Goal: Task Accomplishment & Management: Manage account settings

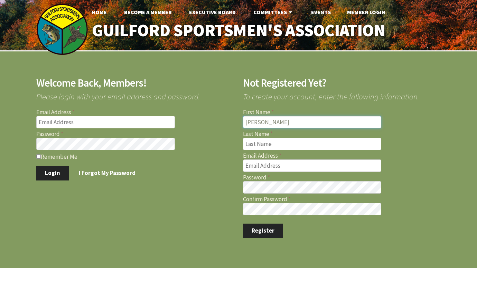
type input "Rick"
type input "Reynolds"
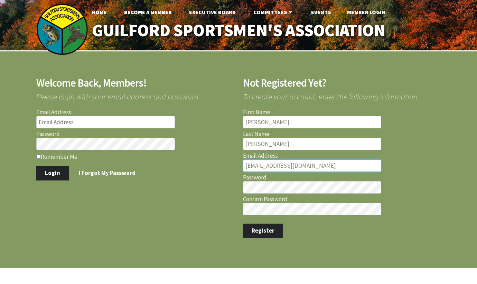
type input "[EMAIL_ADDRESS][DOMAIN_NAME]"
click at [276, 232] on button "Register" at bounding box center [263, 231] width 40 height 15
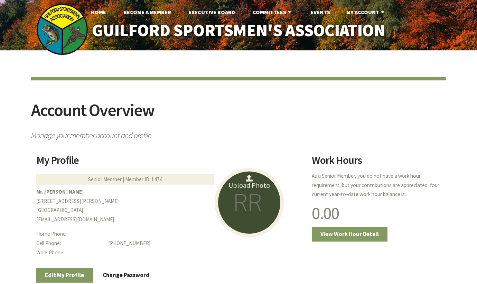
click at [261, 219] on link "Upload Photo" at bounding box center [248, 202] width 69 height 69
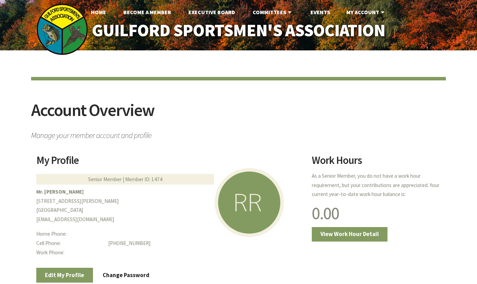
scroll to position [105, 0]
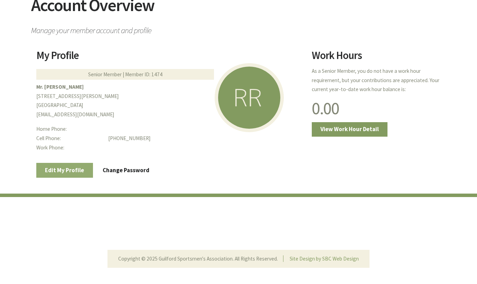
click at [63, 172] on link "Edit My Profile" at bounding box center [64, 170] width 57 height 15
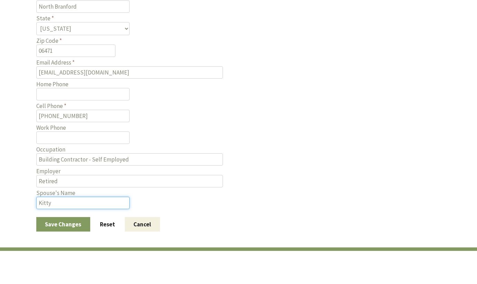
scroll to position [320, 0]
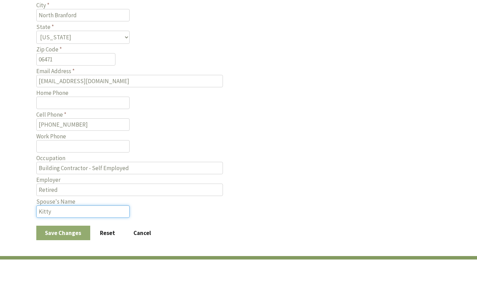
type input "Kitty"
click at [78, 226] on button "Save Changes" at bounding box center [63, 233] width 54 height 15
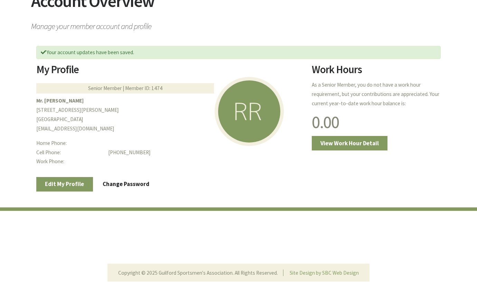
scroll to position [130, 0]
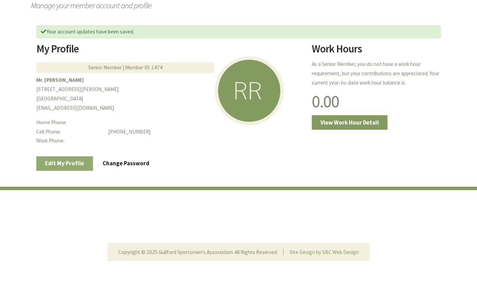
click at [58, 161] on link "Edit My Profile" at bounding box center [64, 163] width 57 height 15
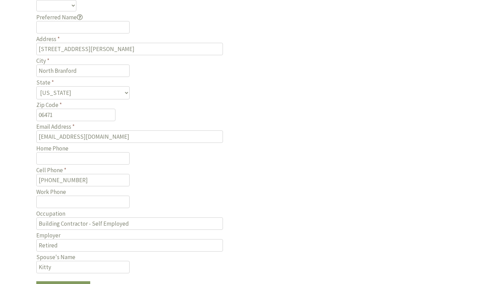
scroll to position [300, 0]
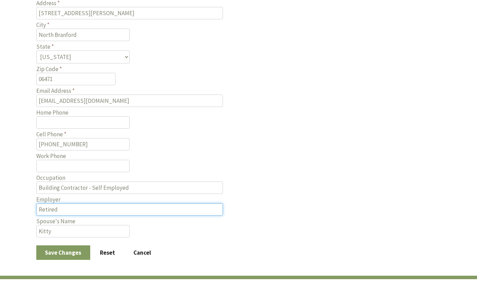
click at [218, 203] on input "Retired" at bounding box center [129, 209] width 186 height 12
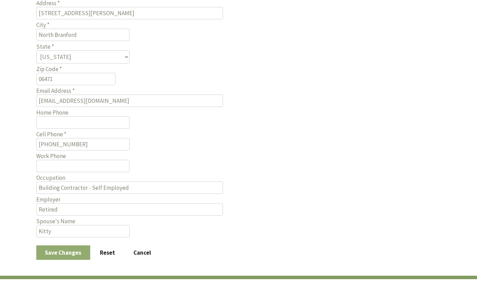
click at [73, 246] on button "Save Changes" at bounding box center [63, 253] width 54 height 15
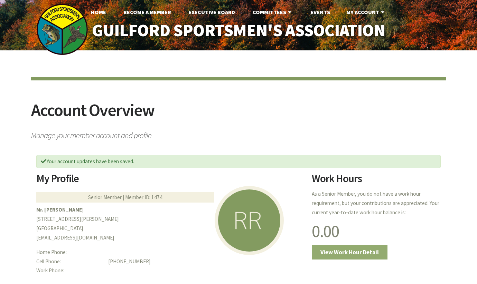
click at [361, 251] on link "View Work Hour Detail" at bounding box center [350, 252] width 76 height 15
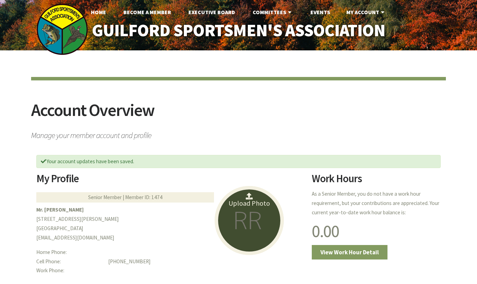
click at [251, 214] on link "Upload Photo" at bounding box center [248, 220] width 69 height 69
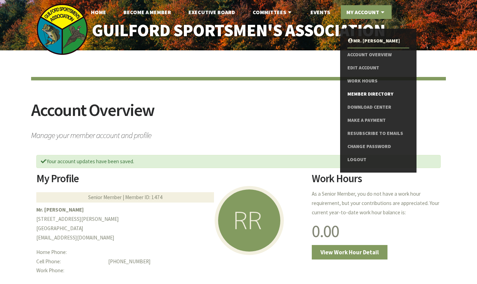
click at [362, 94] on link "Member Directory" at bounding box center [378, 94] width 62 height 13
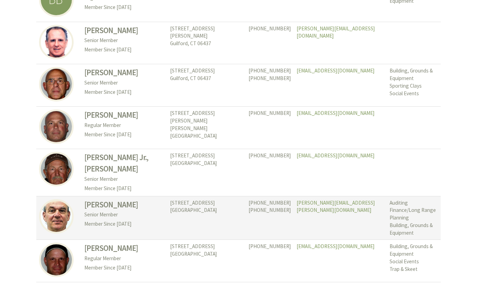
scroll to position [3117, 0]
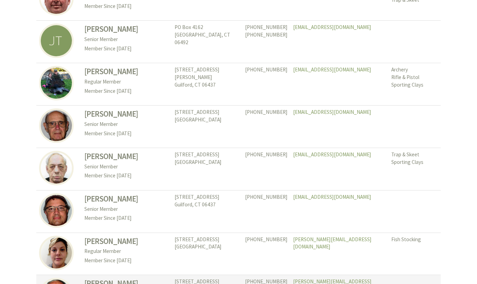
scroll to position [3182, 0]
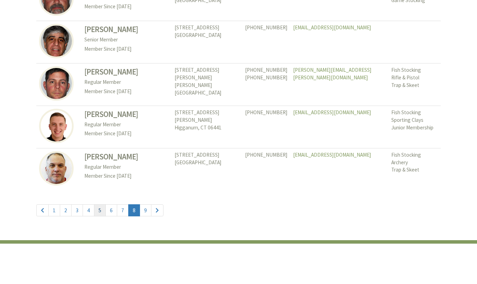
click at [100, 204] on link "5" at bounding box center [100, 210] width 12 height 12
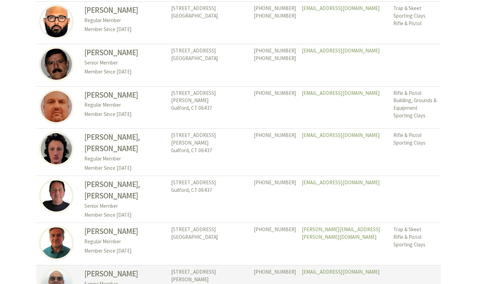
scroll to position [3182, 0]
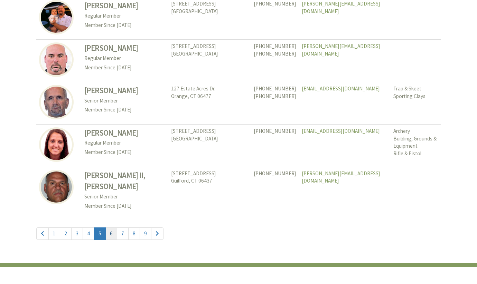
click at [109, 228] on link "6" at bounding box center [111, 234] width 12 height 12
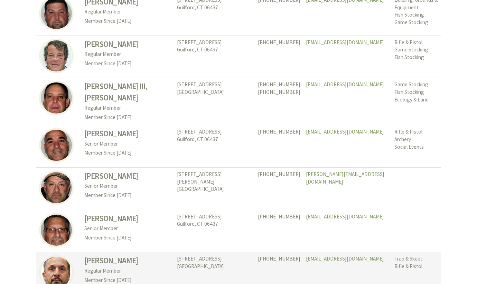
scroll to position [3119, 0]
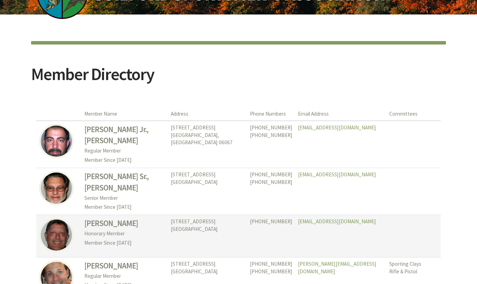
scroll to position [59, 0]
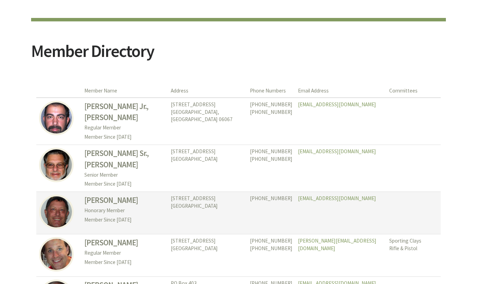
click at [103, 198] on h3 "[PERSON_NAME]" at bounding box center [124, 200] width 81 height 11
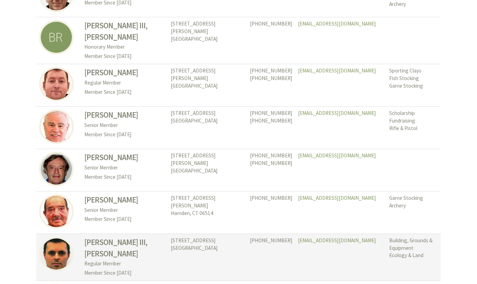
scroll to position [3144, 0]
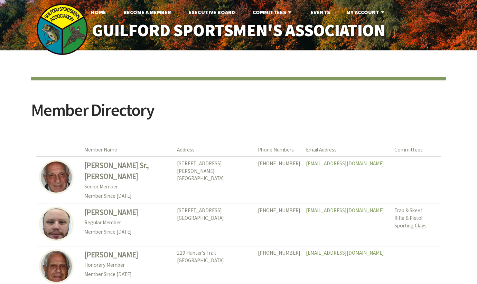
scroll to position [3119, 0]
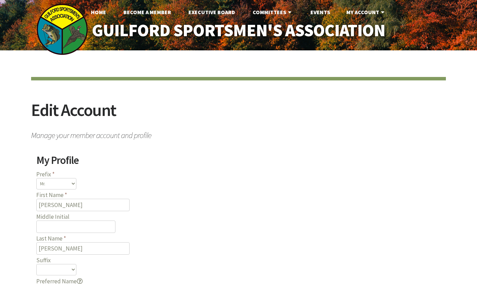
scroll to position [300, 0]
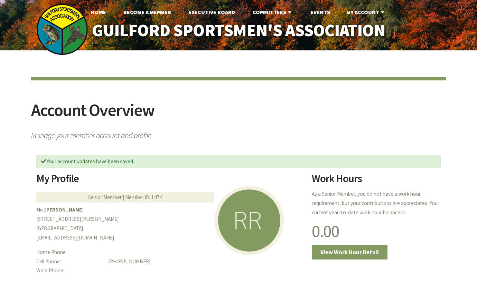
scroll to position [130, 0]
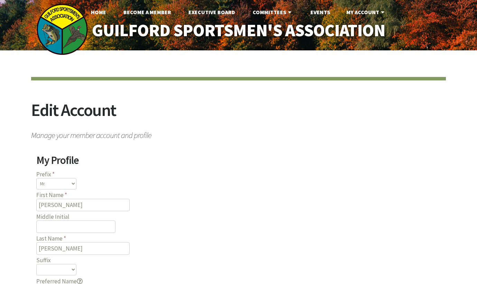
scroll to position [320, 0]
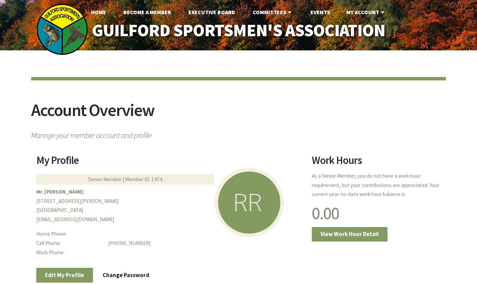
scroll to position [105, 0]
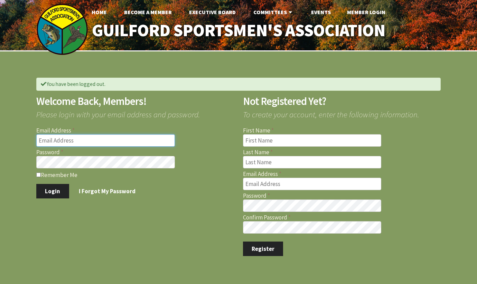
type input "[EMAIL_ADDRESS][DOMAIN_NAME]"
click at [52, 189] on button "Login" at bounding box center [52, 191] width 33 height 15
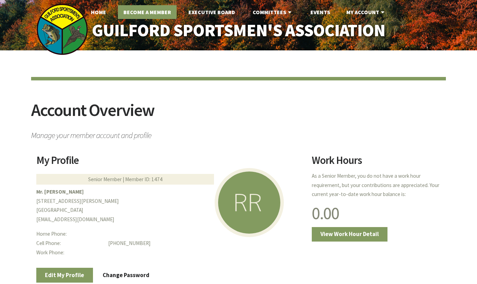
click at [137, 10] on link "Become A Member" at bounding box center [147, 12] width 59 height 14
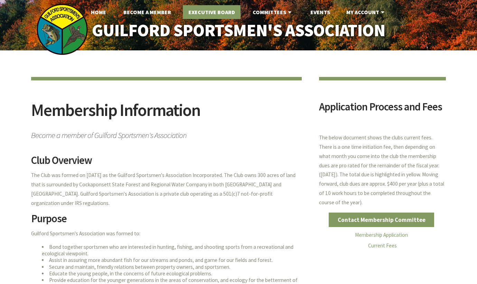
click at [203, 11] on link "Executive Board" at bounding box center [212, 12] width 58 height 14
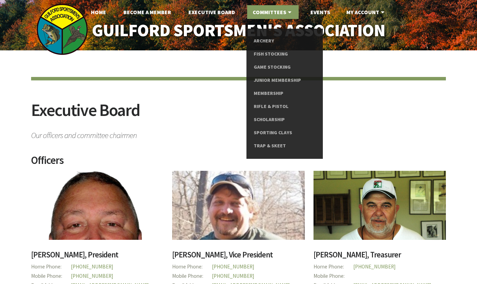
click at [273, 11] on link "Committees" at bounding box center [272, 12] width 51 height 14
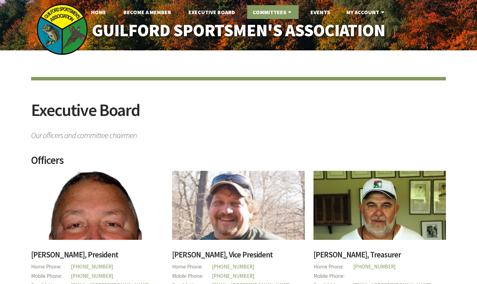
click at [273, 11] on link "Committees" at bounding box center [272, 12] width 51 height 14
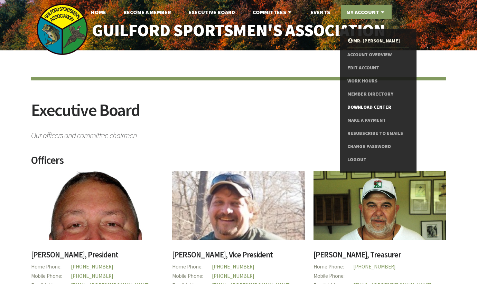
click at [361, 104] on link "Download Center" at bounding box center [378, 107] width 62 height 13
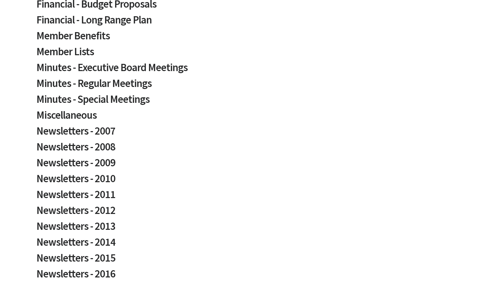
scroll to position [253, 0]
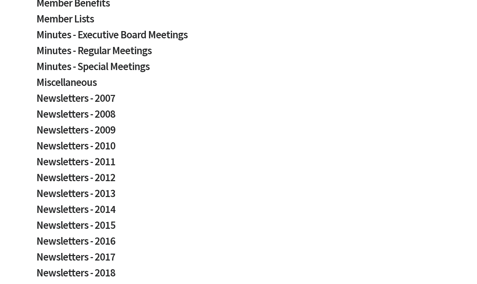
click at [67, 141] on h2 "Newsletters - 2010" at bounding box center [238, 149] width 404 height 16
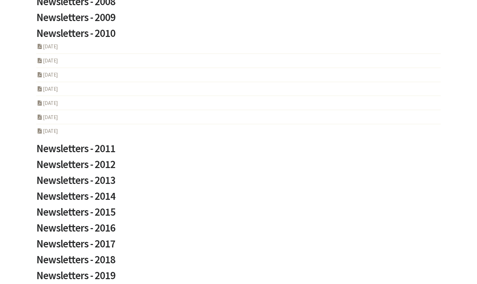
scroll to position [555, 0]
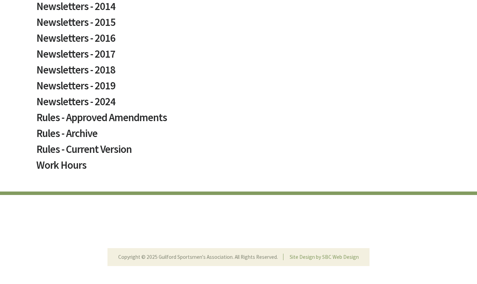
click at [59, 128] on h2 "Rules - Archive" at bounding box center [238, 136] width 404 height 16
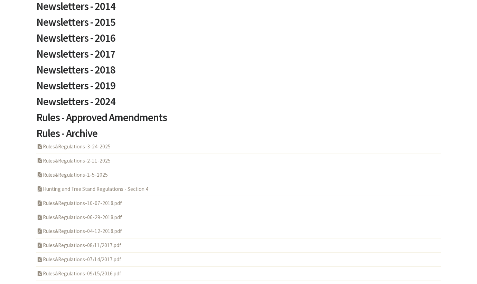
click at [59, 128] on h2 "Rules - Archive" at bounding box center [238, 136] width 404 height 16
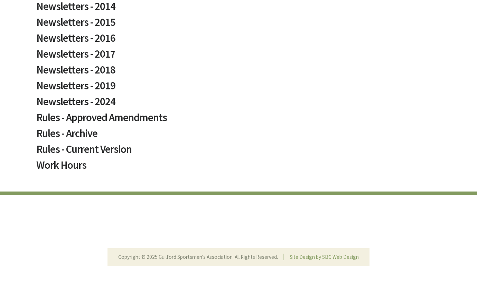
click at [55, 160] on h2 "Work Hours" at bounding box center [238, 168] width 404 height 16
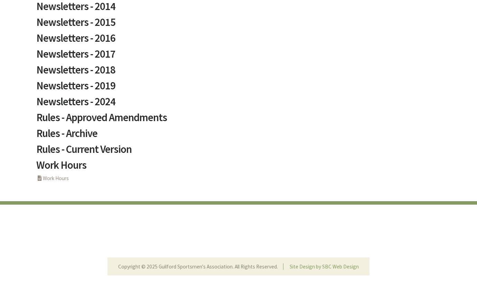
click at [54, 175] on link "PHP Program Work Hours" at bounding box center [52, 178] width 32 height 7
click at [75, 145] on h2 "Rules - Current Version" at bounding box center [238, 152] width 404 height 16
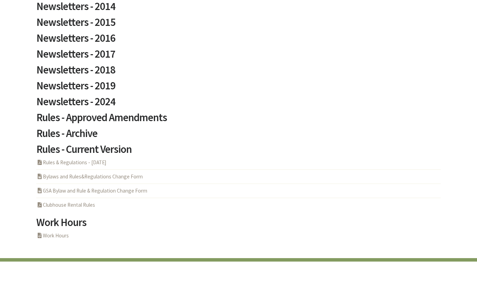
click at [49, 159] on link "PDF Acrobat Document Rules & Regulations - 5-6-2025" at bounding box center [71, 162] width 70 height 7
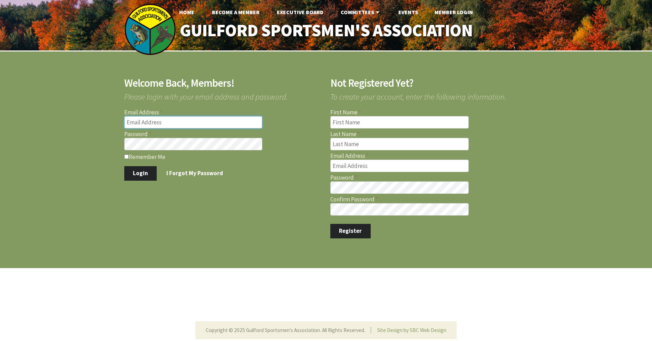
type input "all3reynolds@gmail.com"
click at [140, 171] on button "Login" at bounding box center [140, 173] width 33 height 15
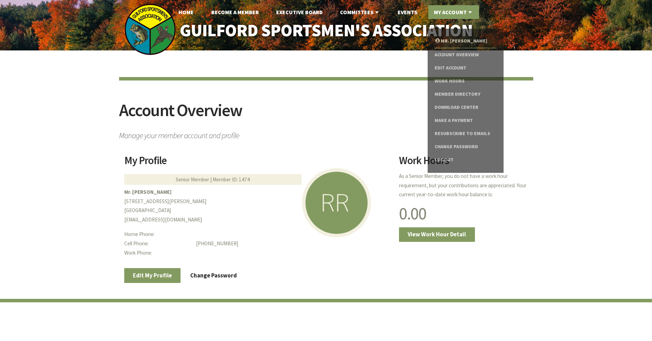
click at [457, 14] on link "My Account" at bounding box center [454, 12] width 51 height 14
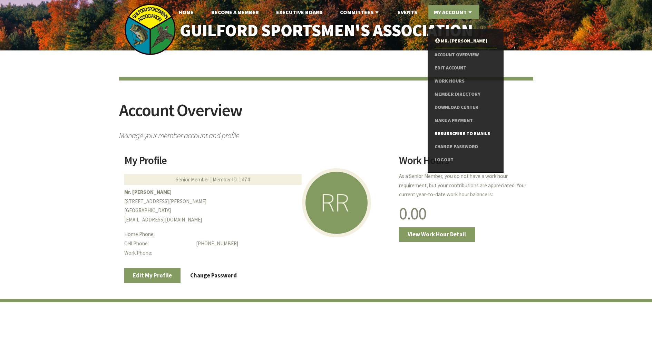
click at [448, 130] on link "Resubscribe to Emails" at bounding box center [466, 133] width 62 height 13
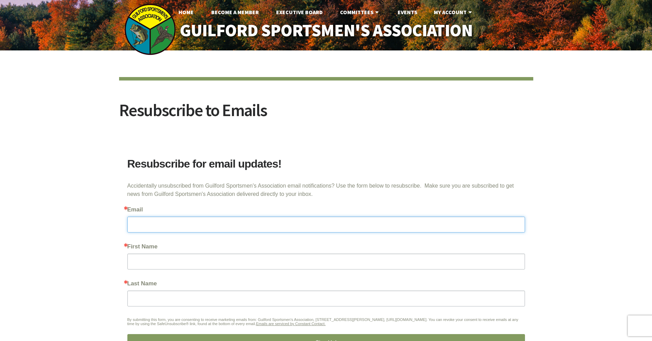
type input "all3reynolds@gmail.com"
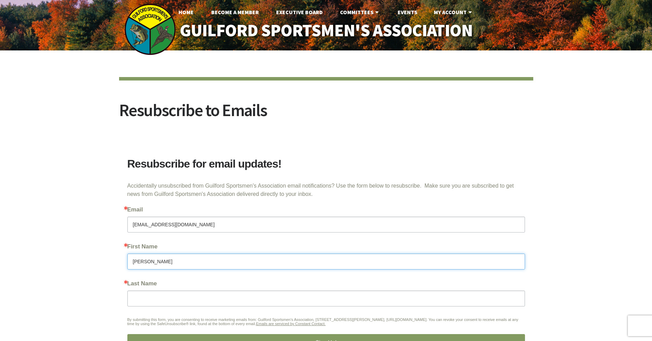
type input "Rick"
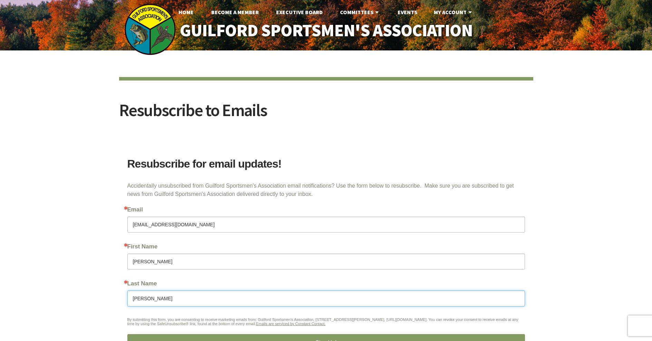
type input "Reynolds"
click at [95, 261] on div "Resubscribe to Emails Thanks for signing up! You can unsubscribe at any time us…" at bounding box center [326, 224] width 652 height 349
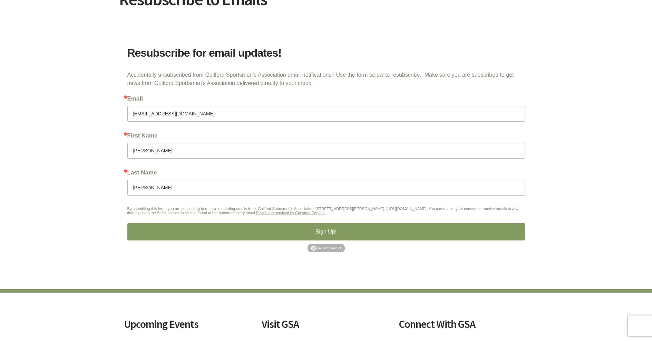
scroll to position [112, 0]
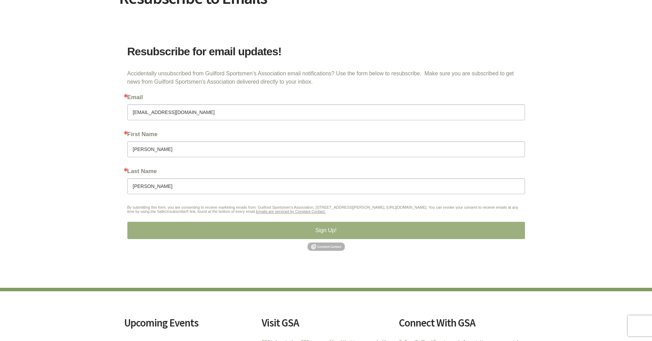
click at [288, 231] on button "Sign Up!" at bounding box center [326, 230] width 398 height 17
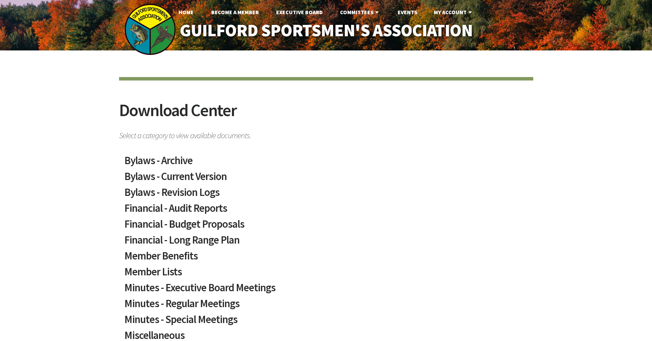
click at [151, 160] on h2 "Bylaws - Archive" at bounding box center [326, 163] width 404 height 16
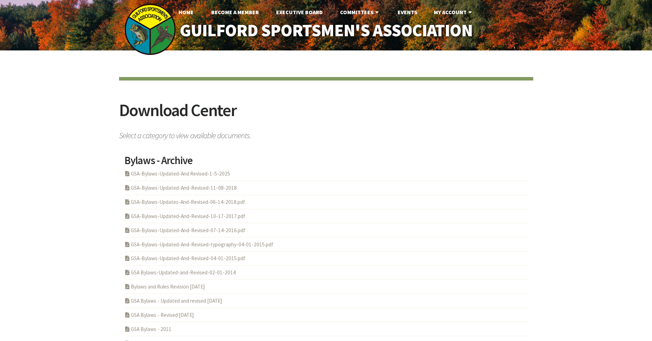
drag, startPoint x: 164, startPoint y: 172, endPoint x: 164, endPoint y: 163, distance: 9.7
click at [164, 172] on link "PDF Acrobat Document GSA-Bylaws-Updated-And Revised-1-5-2025" at bounding box center [177, 173] width 106 height 7
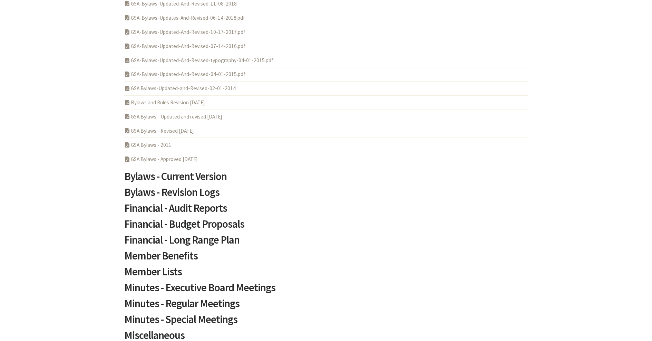
scroll to position [225, 0]
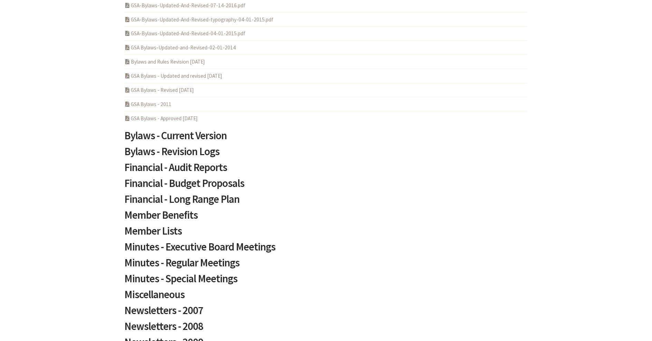
click at [144, 133] on h2 "Bylaws - Current Version" at bounding box center [326, 138] width 404 height 16
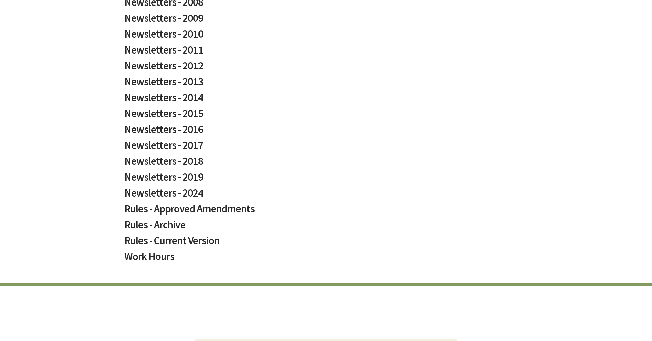
scroll to position [639, 0]
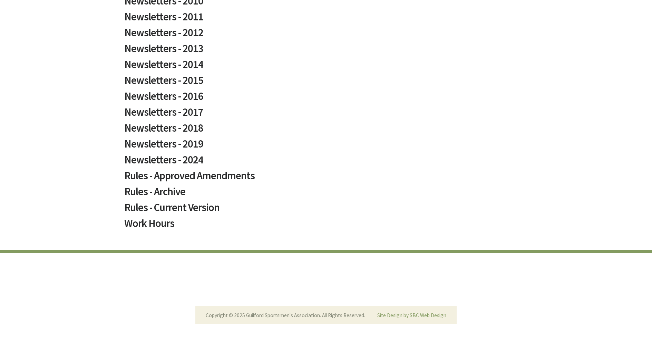
click at [154, 170] on h2 "Rules - Approved Amendments" at bounding box center [326, 178] width 404 height 16
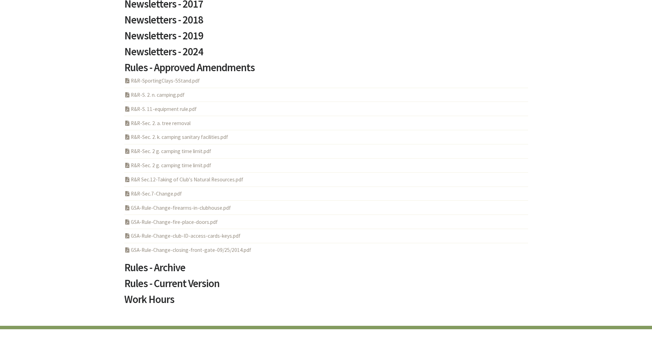
scroll to position [822, 0]
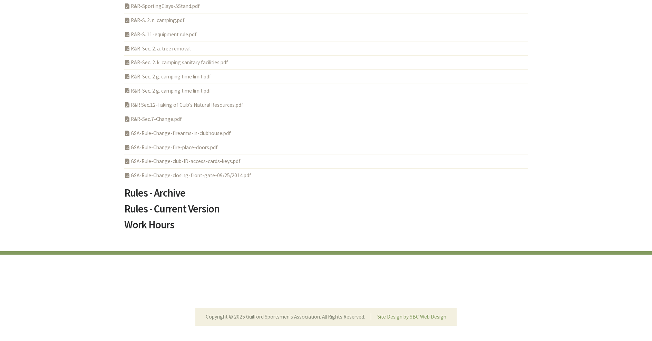
click at [162, 188] on h2 "Rules - Archive" at bounding box center [326, 196] width 404 height 16
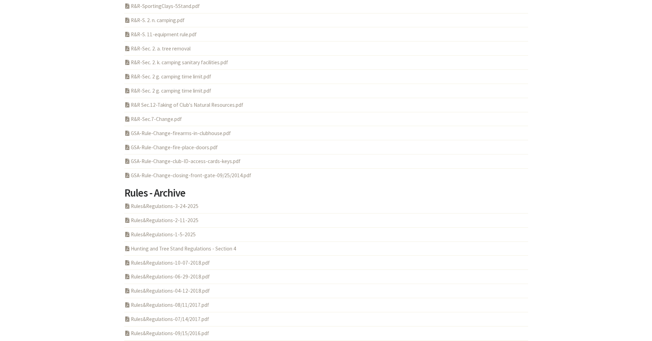
click at [142, 203] on link "PDF Acrobat Document Rules&Regulations-3-24-2025" at bounding box center [161, 206] width 74 height 7
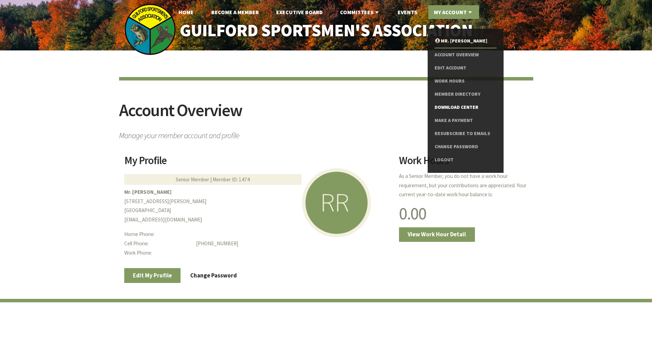
click at [448, 104] on link "Download Center" at bounding box center [466, 107] width 62 height 13
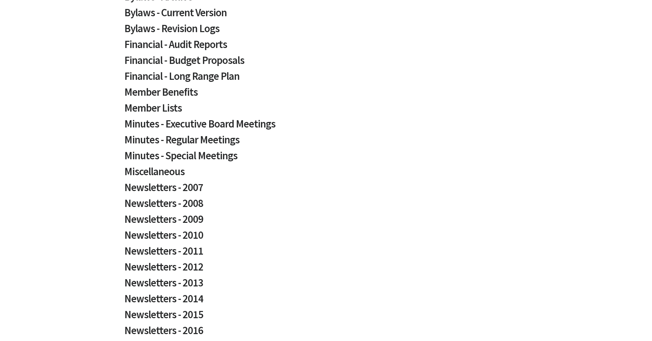
scroll to position [400, 0]
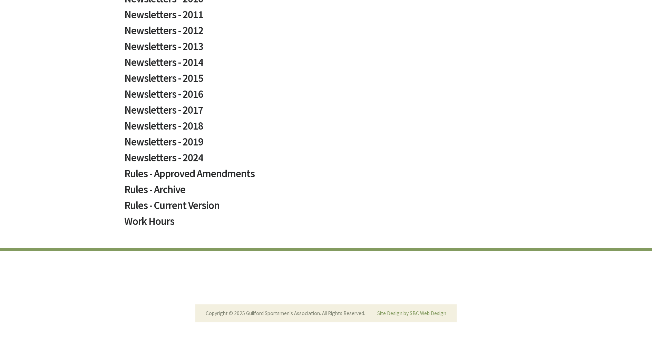
click at [193, 168] on h2 "Rules - Approved Amendments" at bounding box center [326, 176] width 404 height 16
